Goal: Task Accomplishment & Management: Complete application form

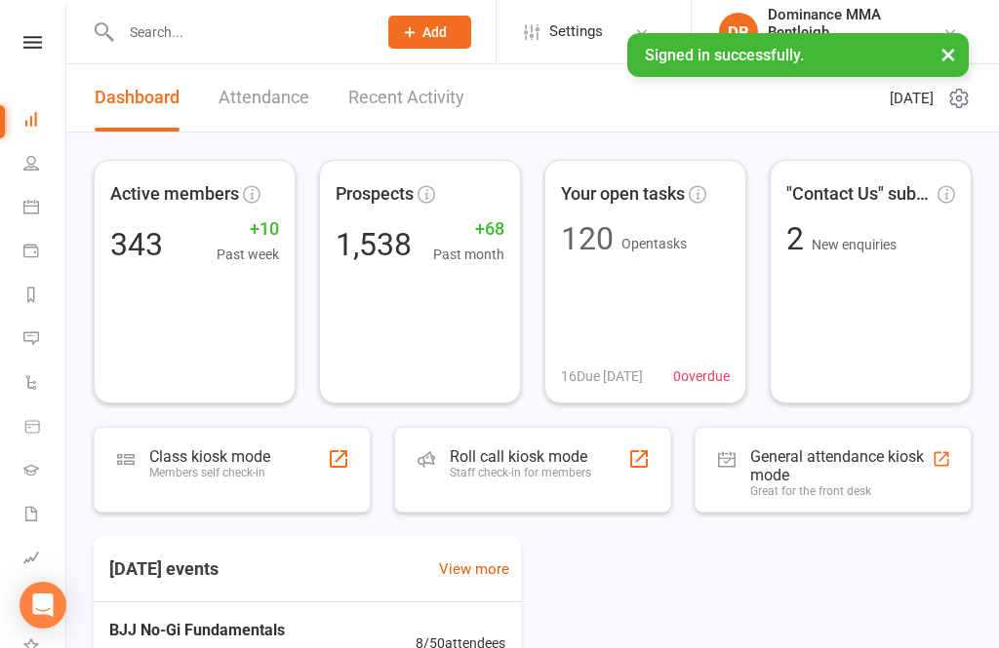
click at [246, 45] on input "text" at bounding box center [239, 32] width 248 height 27
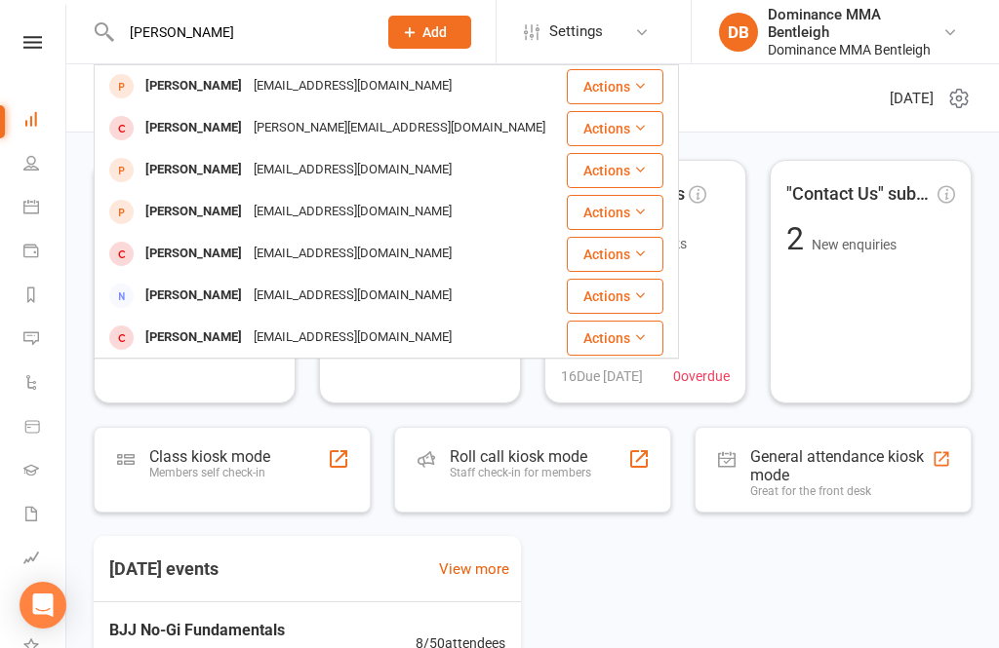
type input "[PERSON_NAME]"
click at [263, 88] on div "[EMAIL_ADDRESS][DOMAIN_NAME]" at bounding box center [353, 86] width 210 height 28
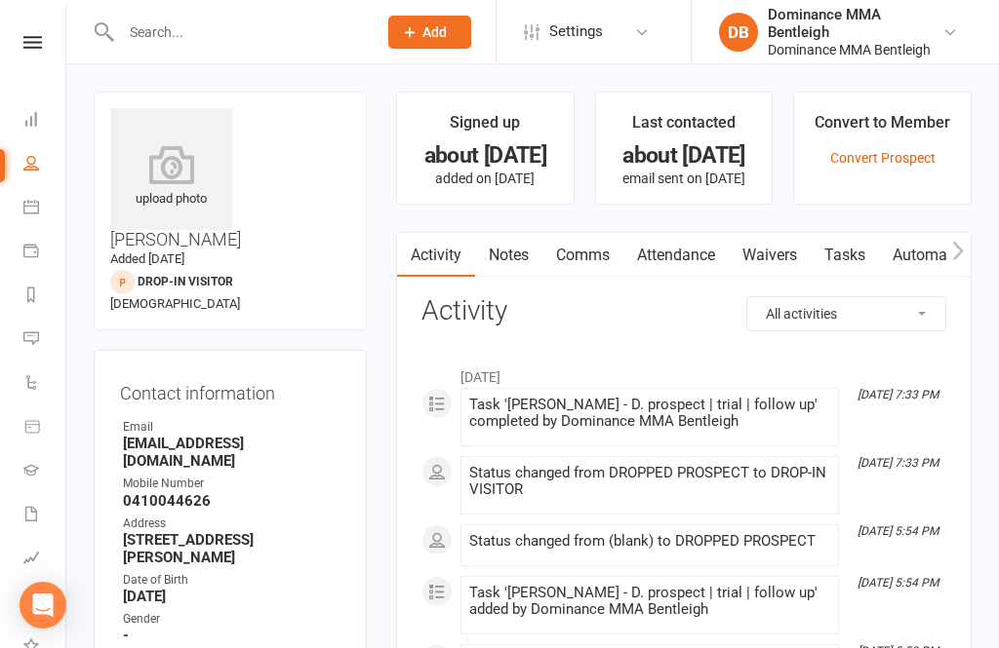
click at [788, 262] on link "Waivers" at bounding box center [769, 255] width 82 height 45
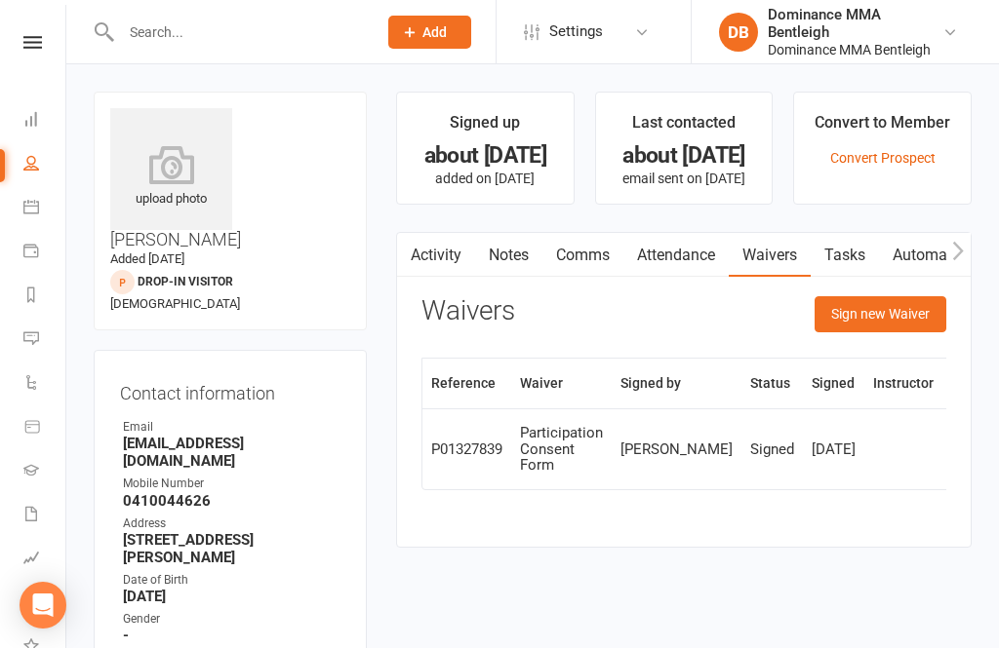
click at [911, 323] on button "Sign new Waiver" at bounding box center [880, 313] width 132 height 35
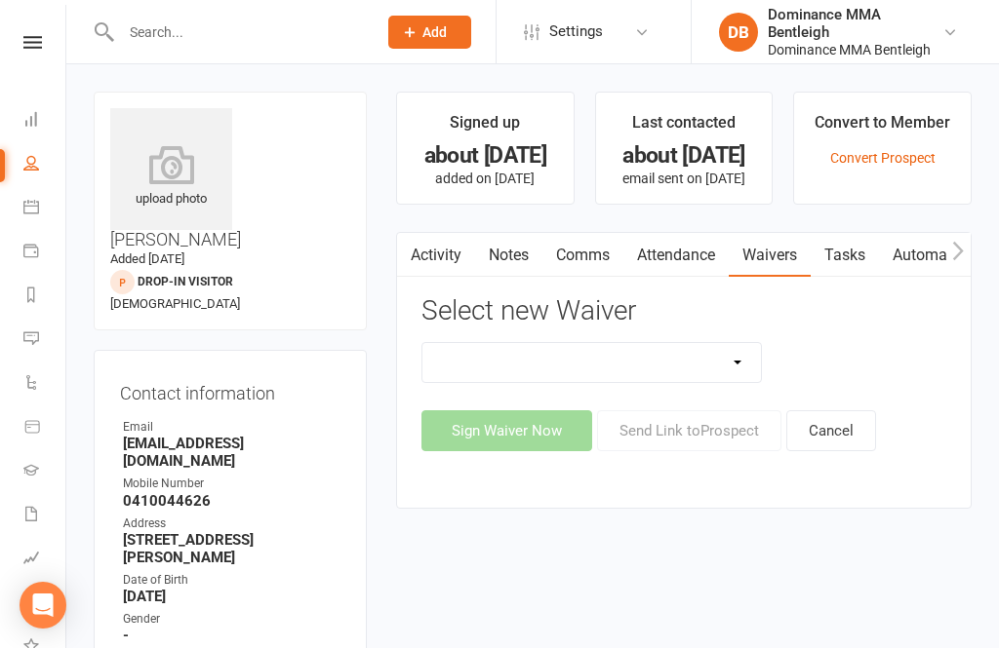
click at [727, 378] on select "DO NOT USE New Member Sign Up | Adults | Marketing Special DO NOT USE New Membe…" at bounding box center [591, 362] width 338 height 39
select select "2129"
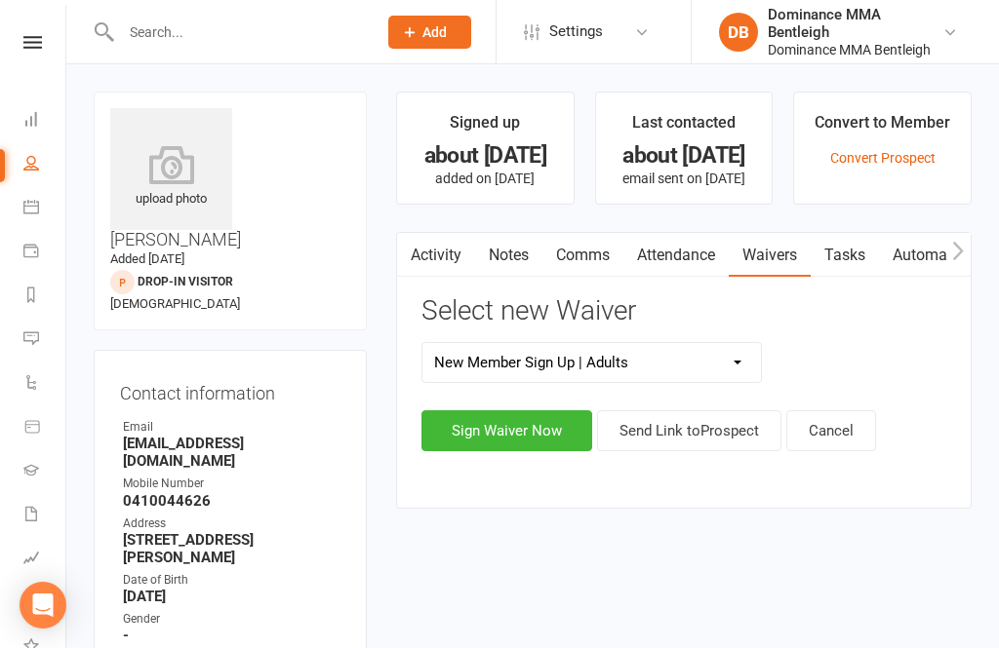
click at [549, 432] on button "Sign Waiver Now" at bounding box center [506, 431] width 171 height 41
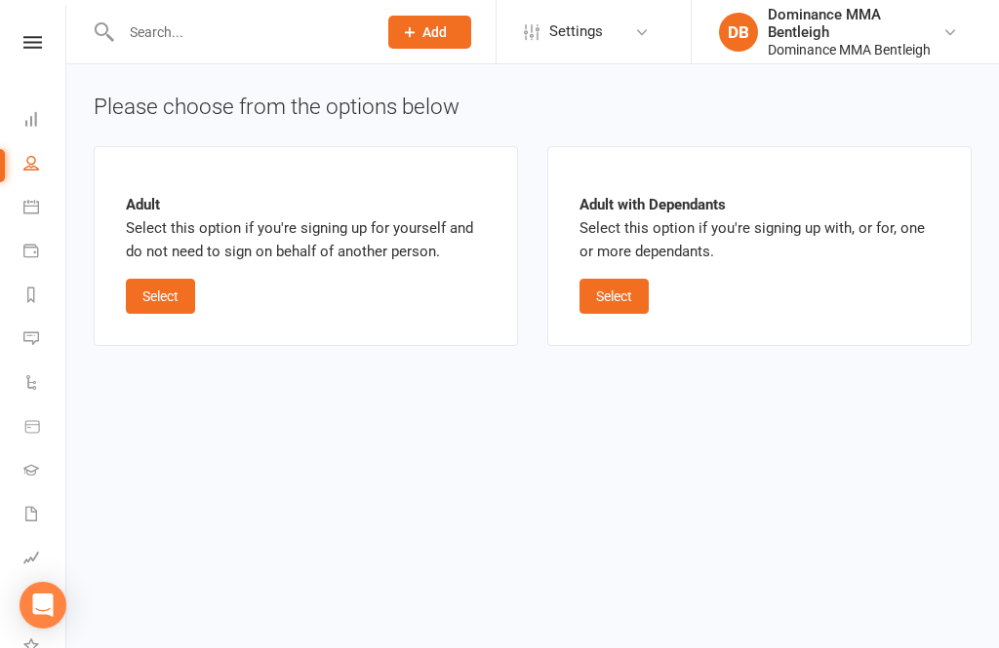
click at [195, 285] on button "Select" at bounding box center [160, 296] width 69 height 35
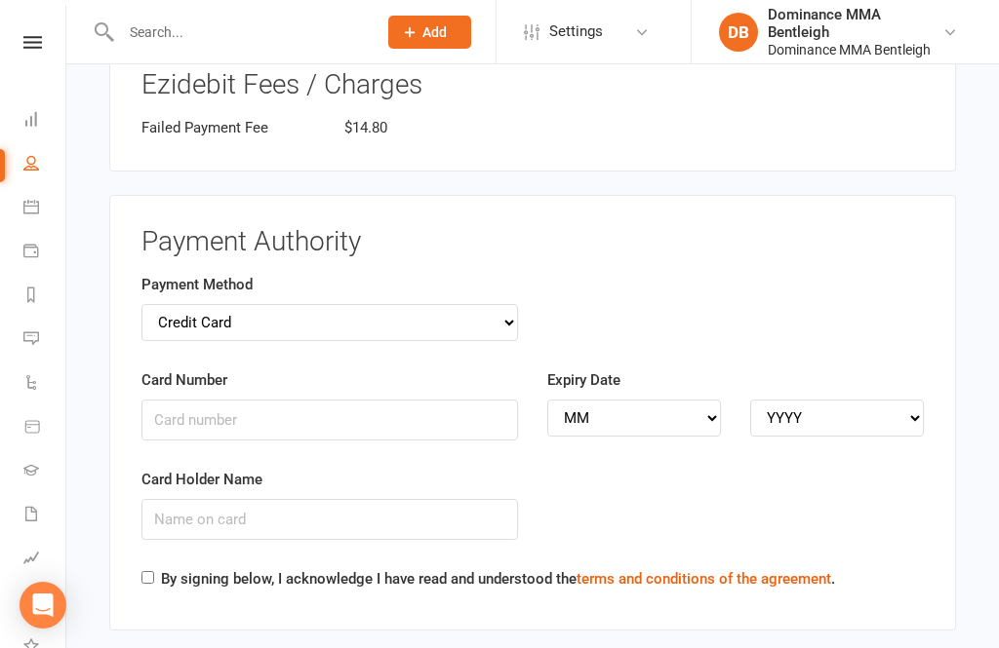
scroll to position [1866, 0]
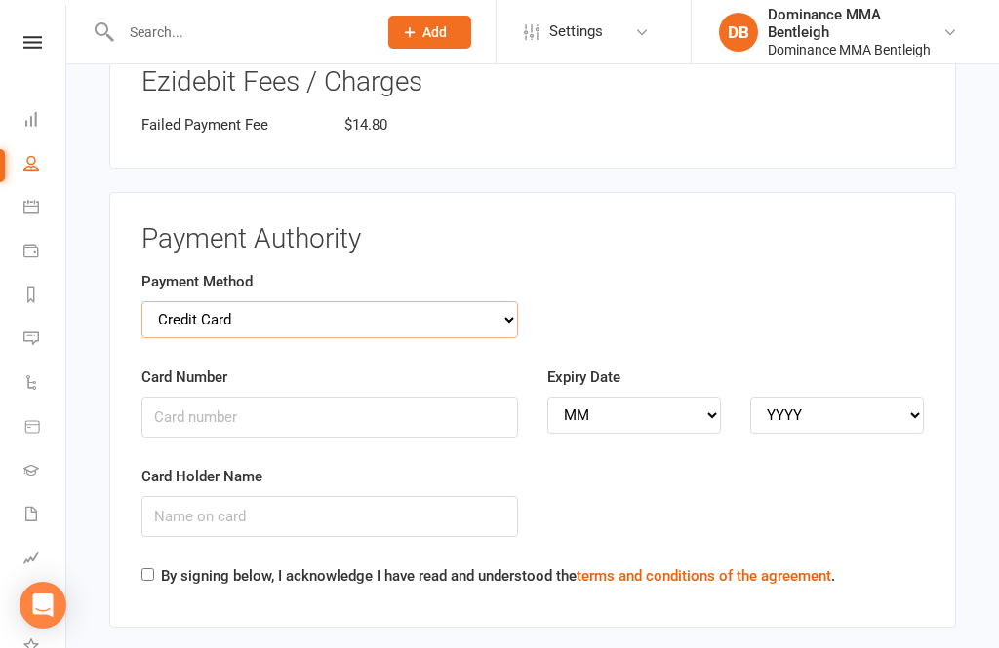
click at [503, 307] on select "Credit Card Bank Account" at bounding box center [329, 319] width 376 height 37
select select "bank_account"
click at [449, 416] on input "BSB" at bounding box center [329, 417] width 376 height 41
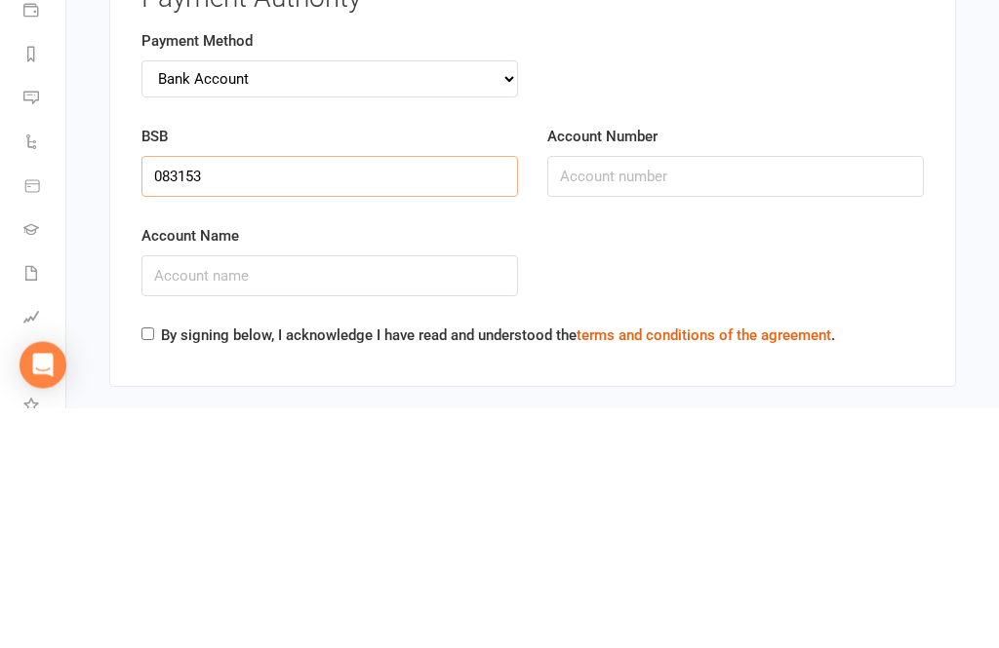
type input "083153"
click at [610, 366] on label "Account Number" at bounding box center [602, 377] width 110 height 23
click at [610, 397] on input "Account Number" at bounding box center [735, 417] width 376 height 41
type input "42"
click at [316, 397] on input "083153" at bounding box center [329, 417] width 376 height 41
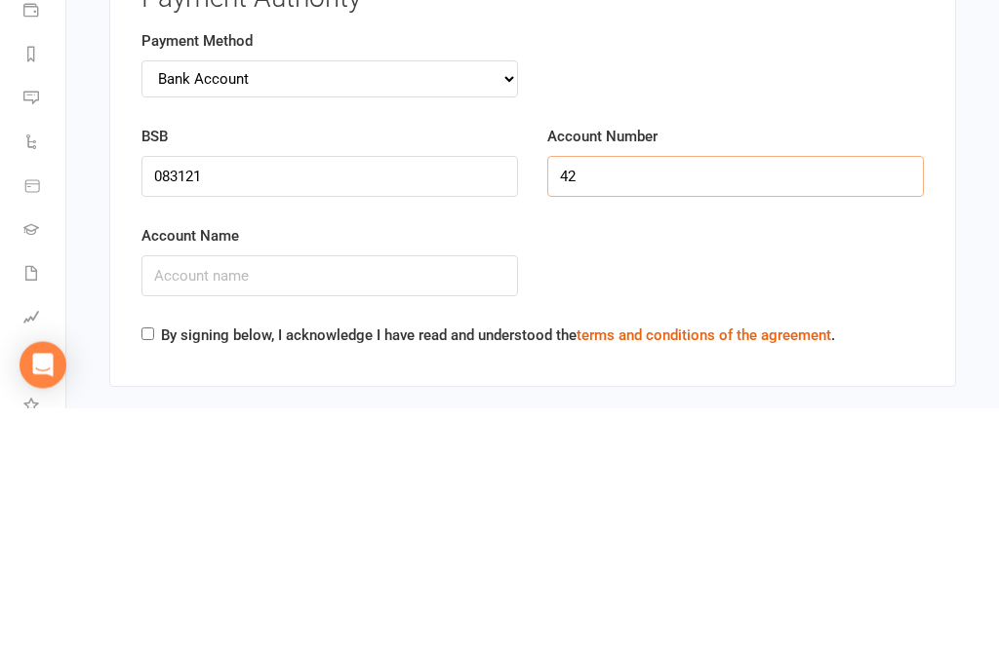
click at [639, 397] on input "42" at bounding box center [735, 417] width 376 height 41
click at [252, 397] on input "083121" at bounding box center [329, 417] width 376 height 41
click at [276, 397] on input "083121" at bounding box center [329, 417] width 376 height 41
type input "083153"
click at [634, 397] on input "42" at bounding box center [735, 417] width 376 height 41
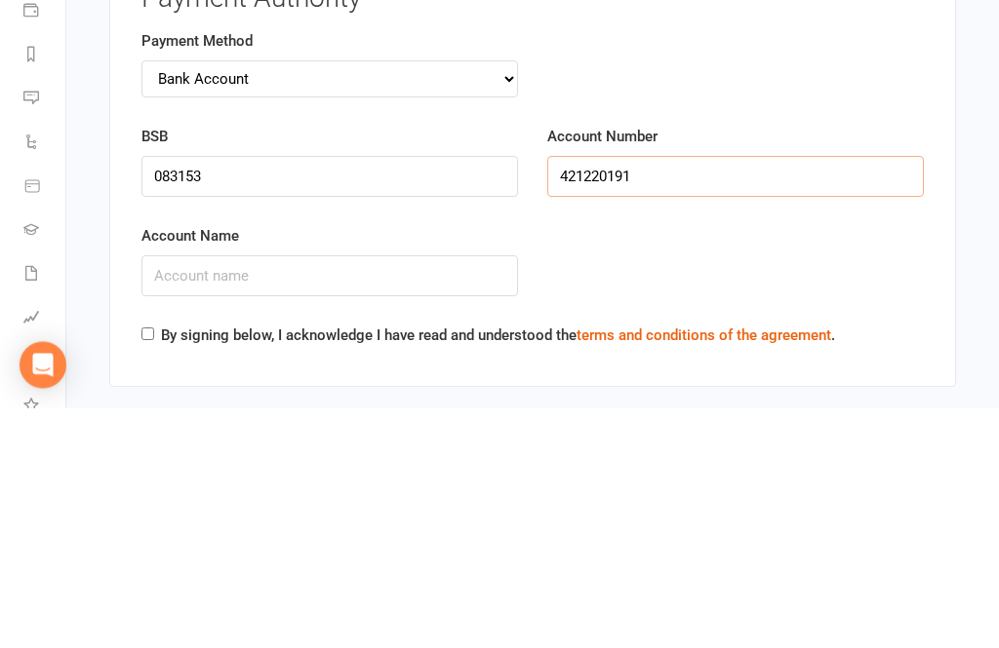
type input "421220191"
click at [313, 496] on input "Account Name" at bounding box center [329, 516] width 376 height 41
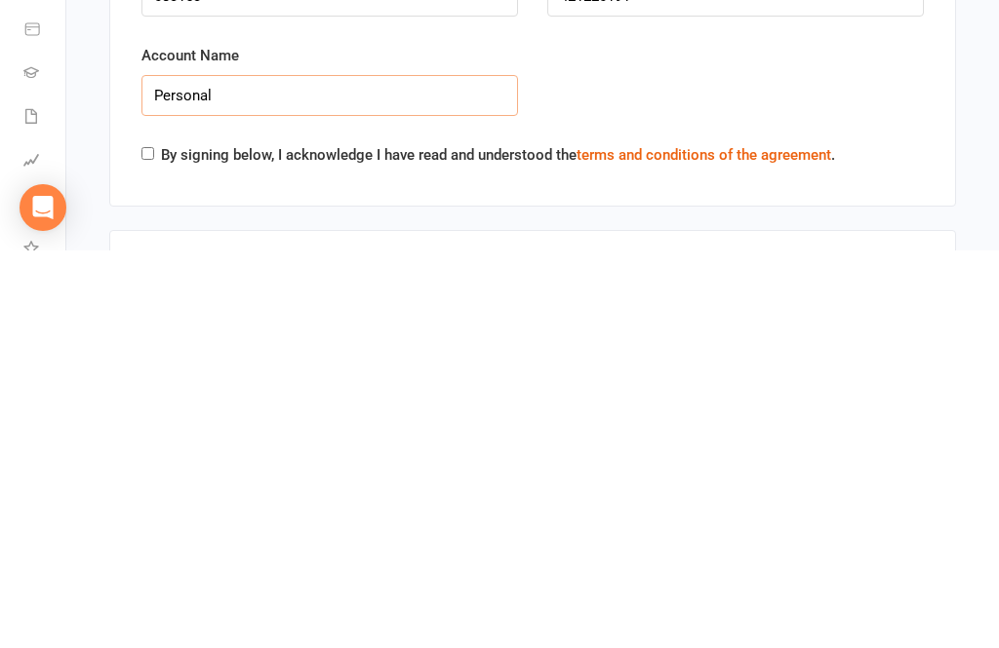
type input "Personal"
click at [148, 545] on input "By signing below, I acknowledge I have read and understood the terms and condit…" at bounding box center [147, 551] width 13 height 13
checkbox input "true"
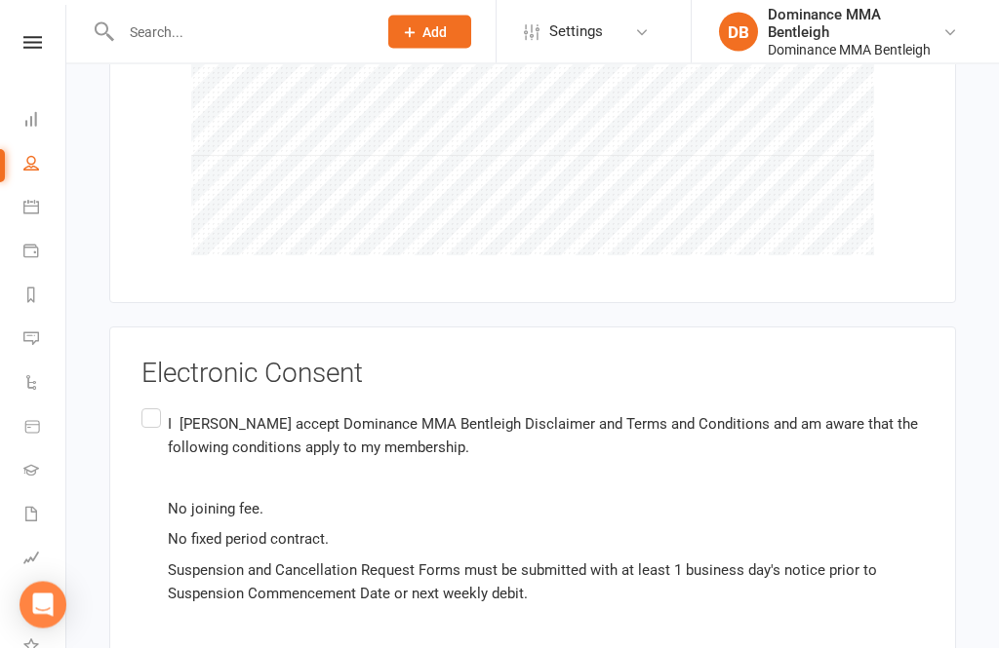
scroll to position [2699, 0]
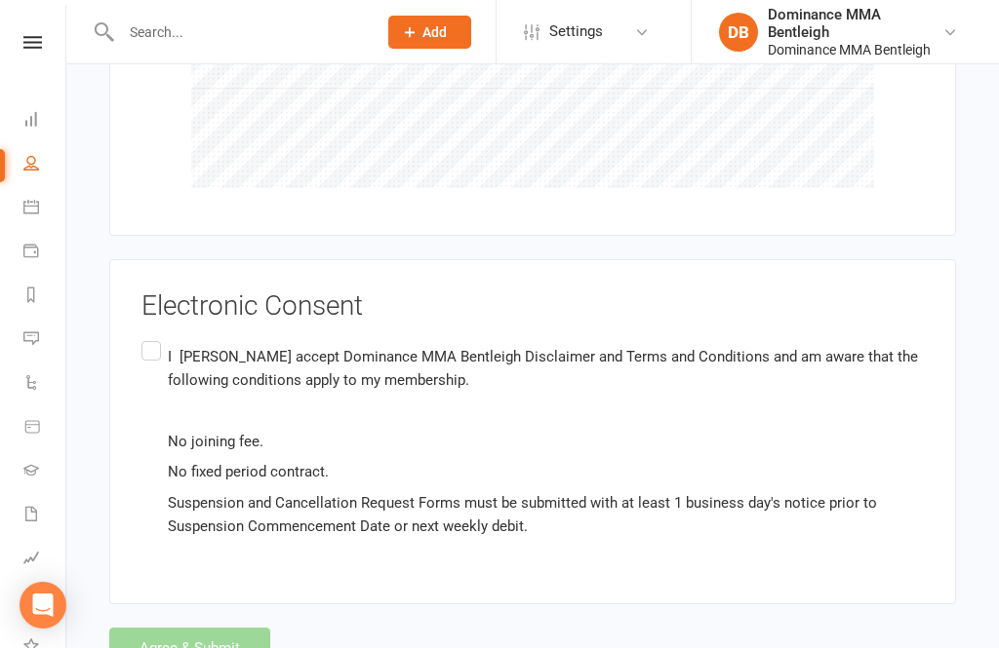
click at [157, 337] on label "I [PERSON_NAME] accept Dominance MMA Bentleigh Disclaimer and Terms and Conditi…" at bounding box center [532, 441] width 782 height 208
click at [154, 337] on input "I [PERSON_NAME] accept Dominance MMA Bentleigh Disclaimer and Terms and Conditi…" at bounding box center [147, 337] width 13 height 0
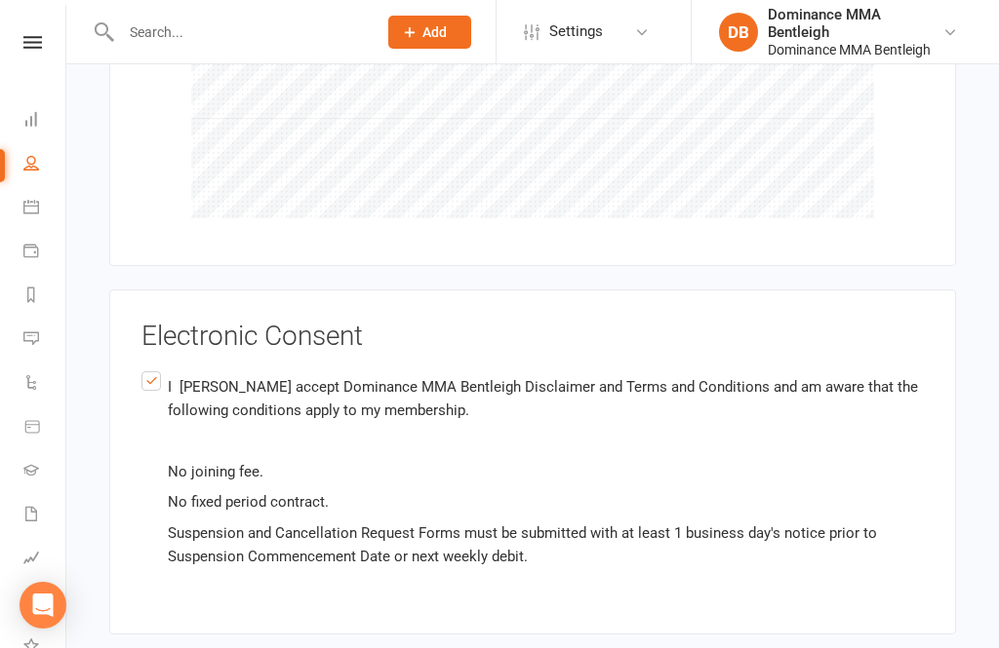
scroll to position [2712, 0]
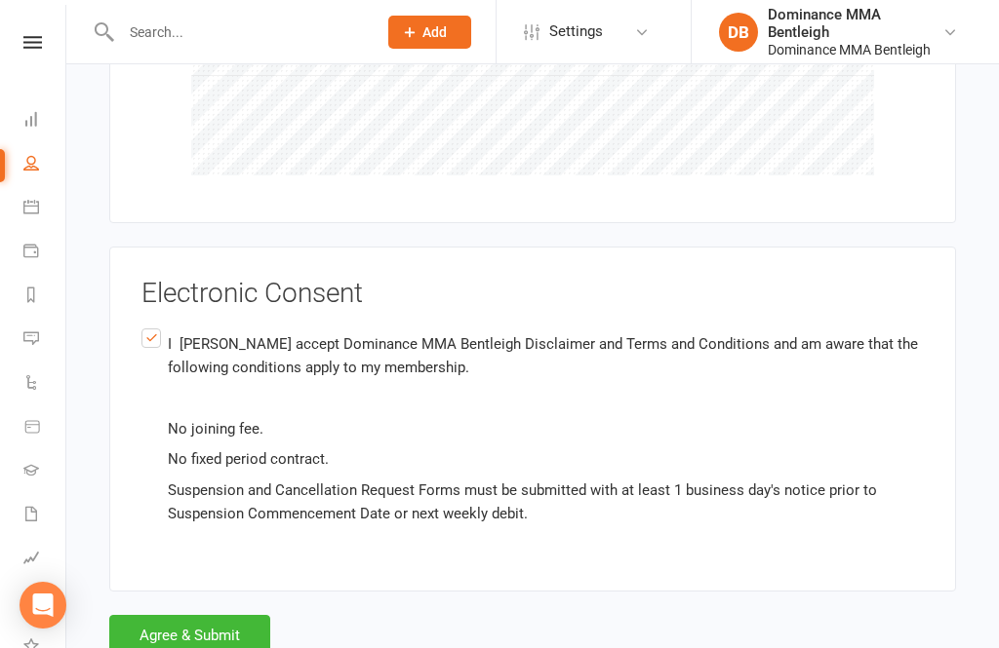
click at [233, 617] on button "Agree & Submit" at bounding box center [189, 635] width 161 height 41
